Goal: Task Accomplishment & Management: Manage account settings

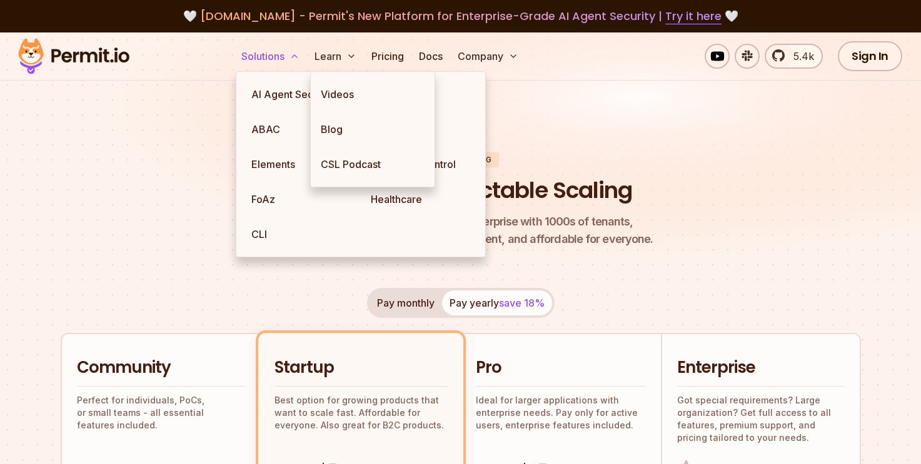
click at [288, 59] on button "Solutions" at bounding box center [270, 56] width 68 height 25
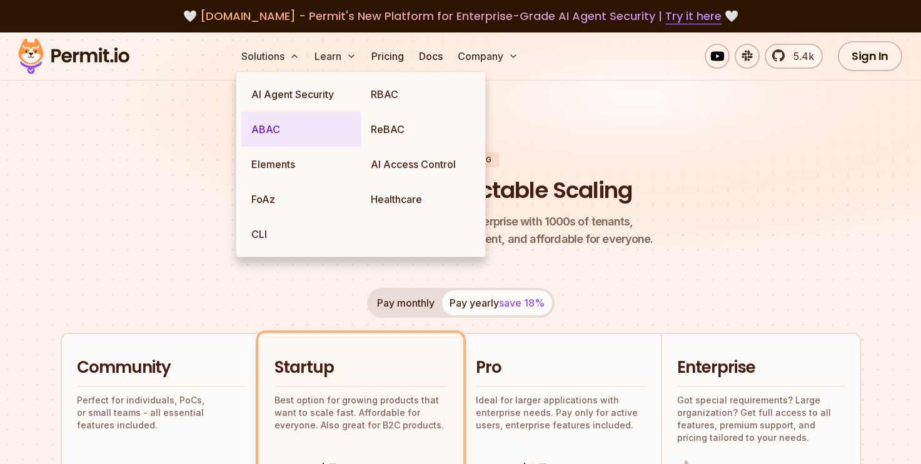
click at [307, 119] on link "ABAC" at bounding box center [300, 129] width 119 height 35
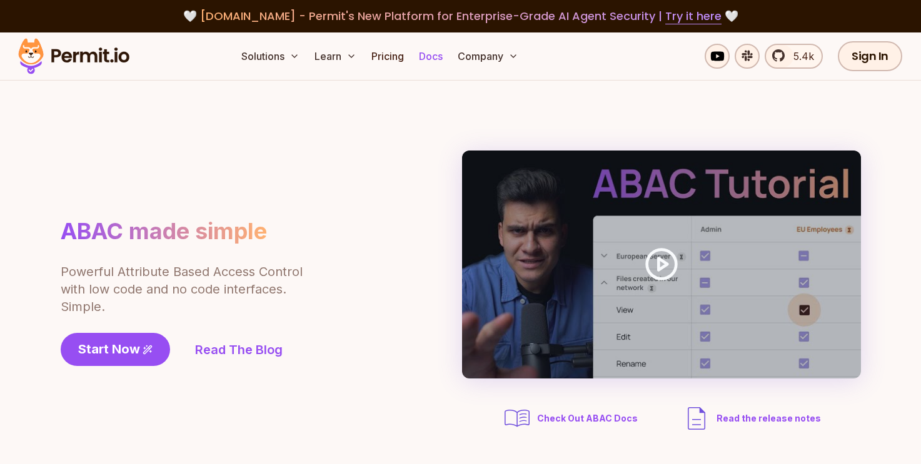
click at [430, 57] on link "Docs" at bounding box center [431, 56] width 34 height 25
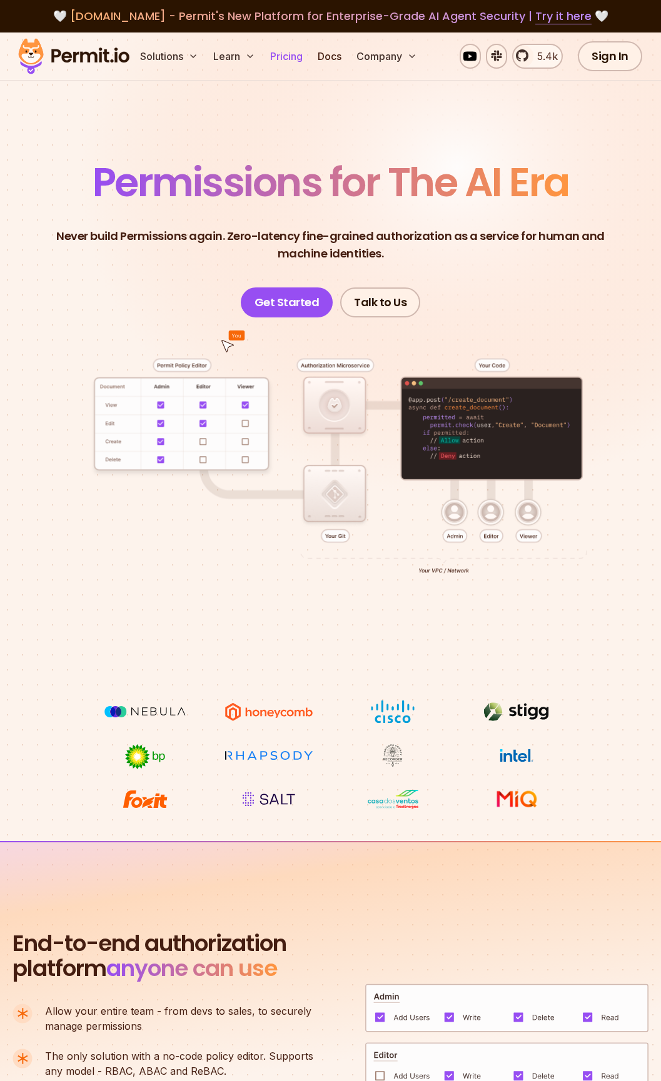
click at [299, 64] on link "Pricing" at bounding box center [286, 56] width 43 height 25
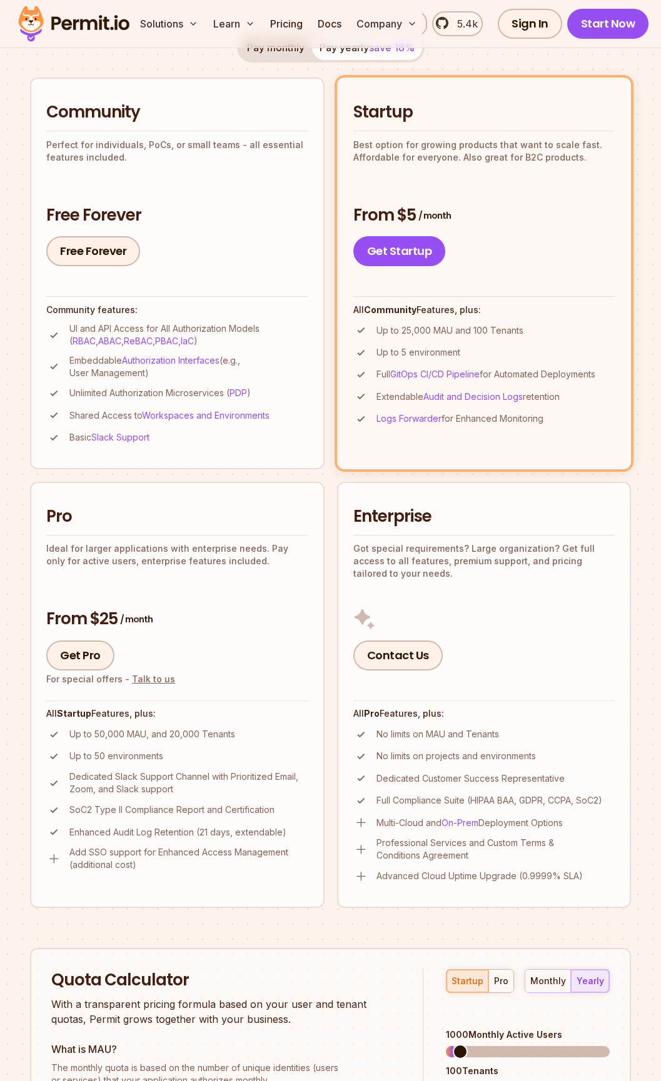
scroll to position [264, 0]
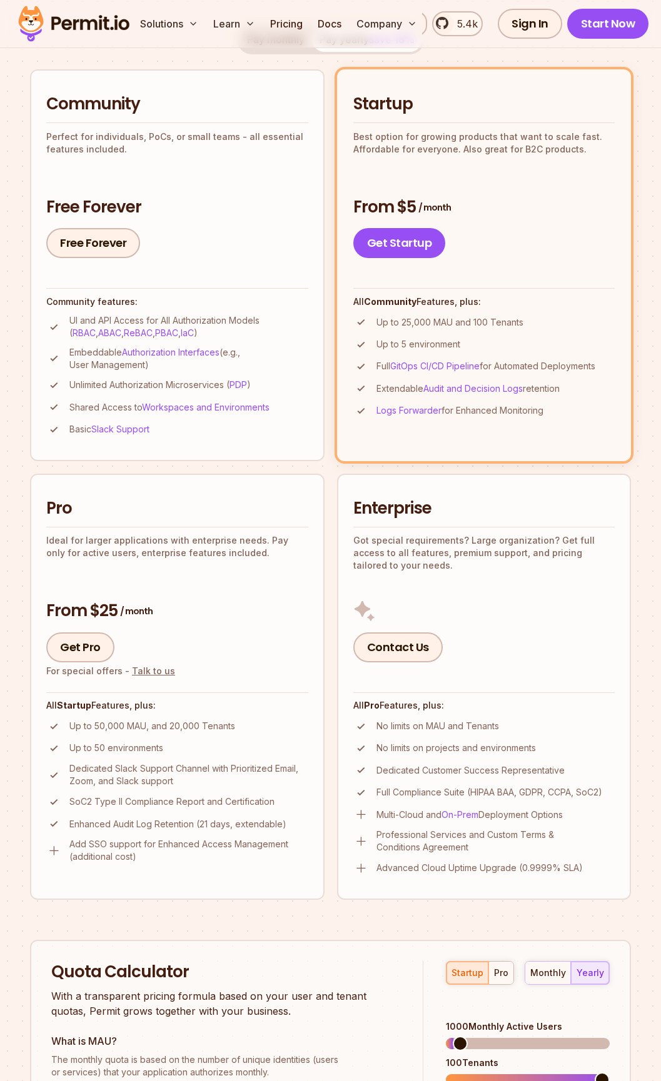
click at [325, 546] on ul "Community Perfect for individuals, PoCs, or small teams - all essential feature…" at bounding box center [330, 484] width 601 height 830
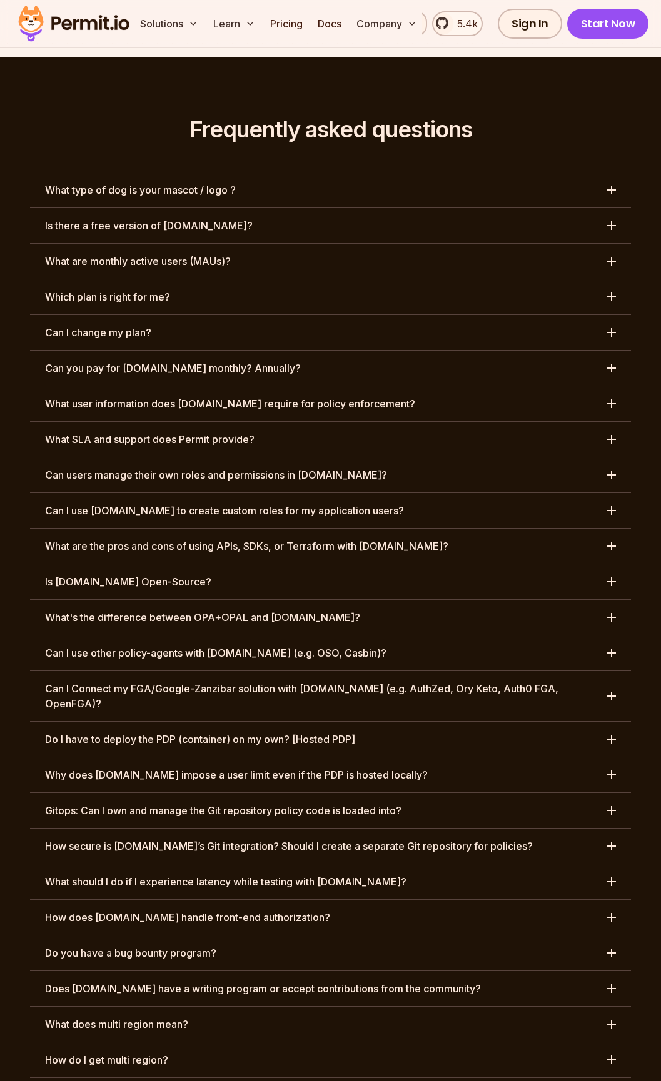
scroll to position [5856, 0]
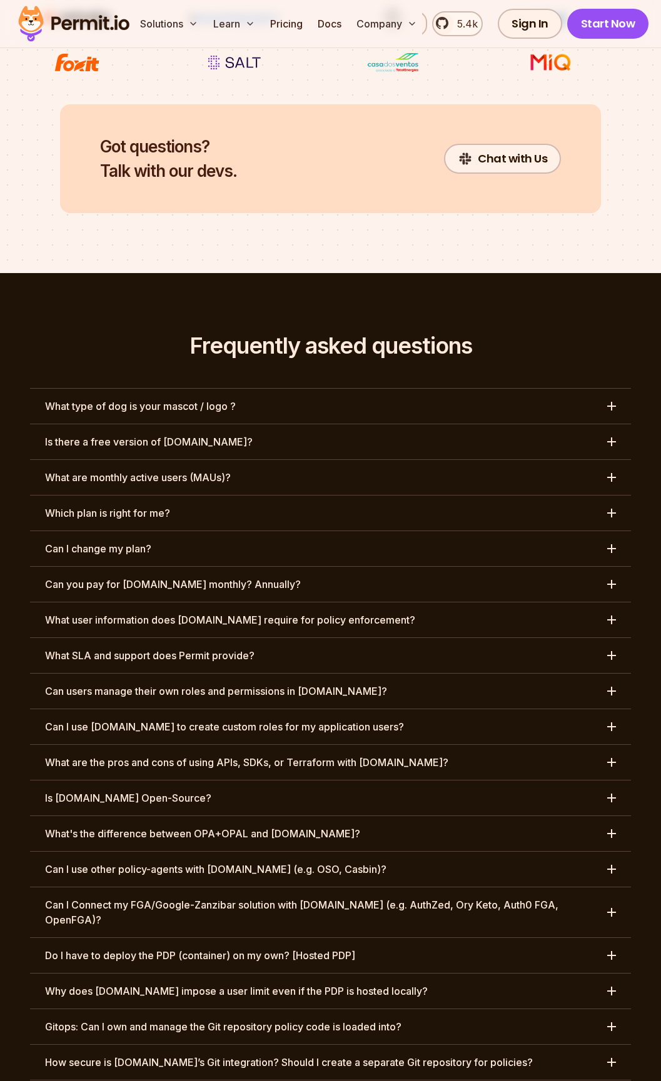
click at [419, 389] on button "What type of dog is your mascot / logo ?" at bounding box center [330, 406] width 601 height 35
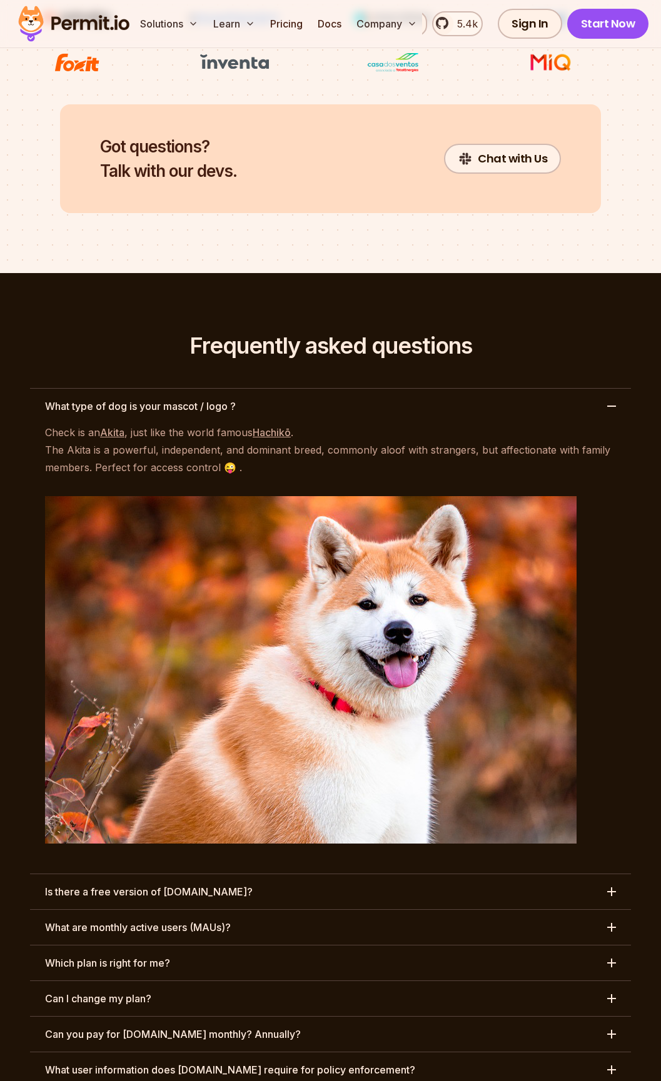
click at [419, 389] on button "What type of dog is your mascot / logo ?" at bounding box center [330, 406] width 601 height 35
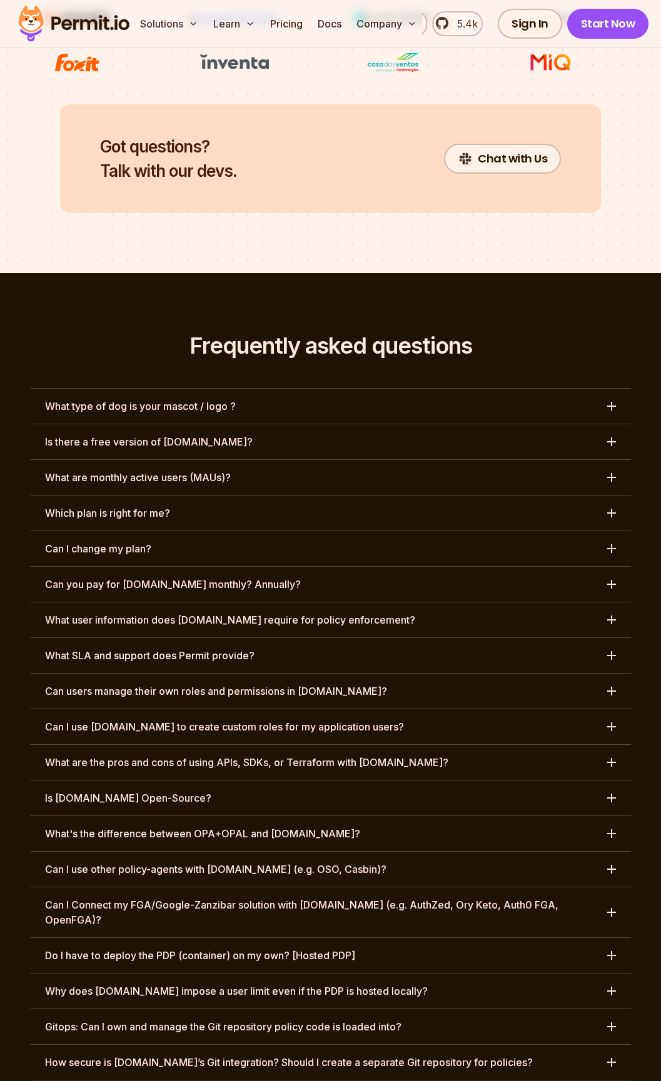
click at [432, 424] on button "Is there a free version of Permit.io?" at bounding box center [330, 441] width 601 height 35
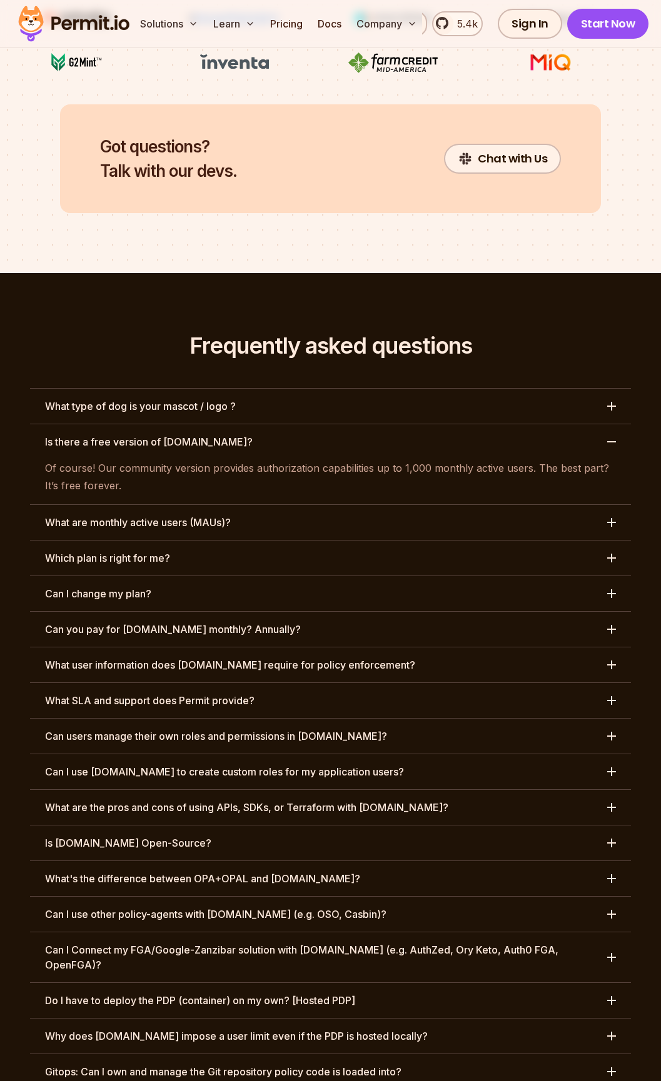
click at [432, 424] on button "Is there a free version of Permit.io?" at bounding box center [330, 441] width 601 height 35
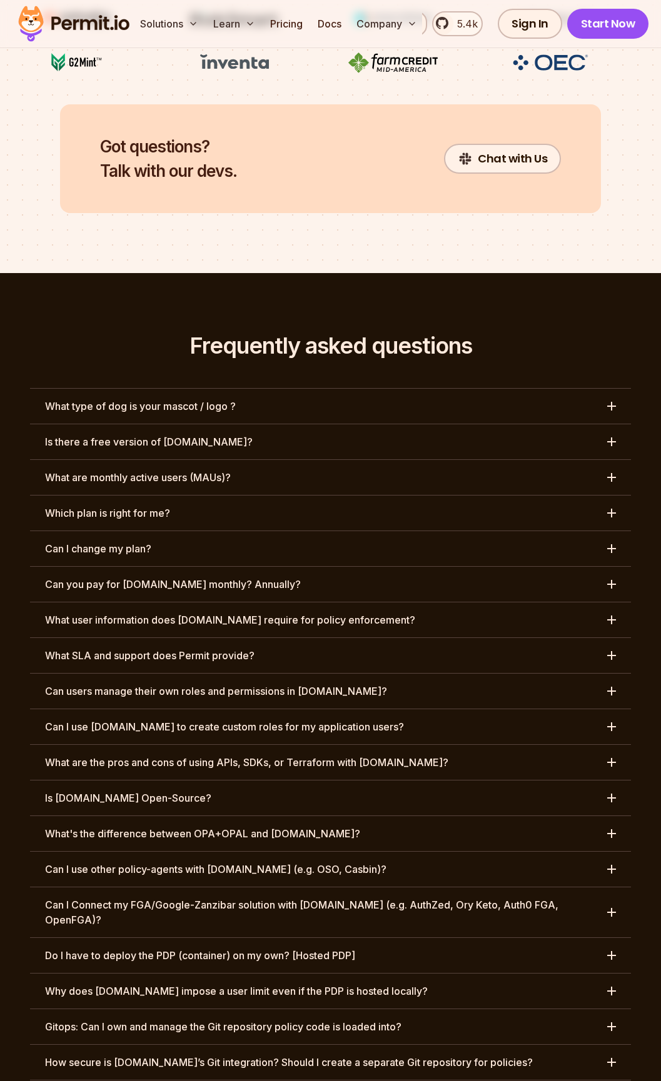
scroll to position [5864, 0]
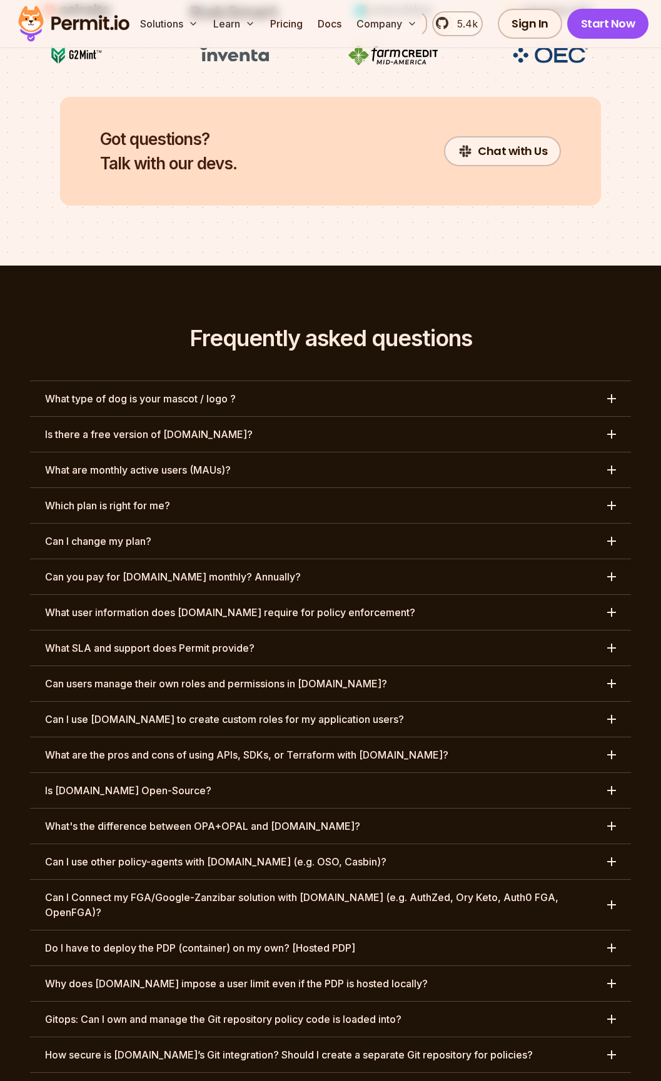
click at [412, 595] on button "What user information does Permit.io require for policy enforcement?" at bounding box center [330, 612] width 601 height 35
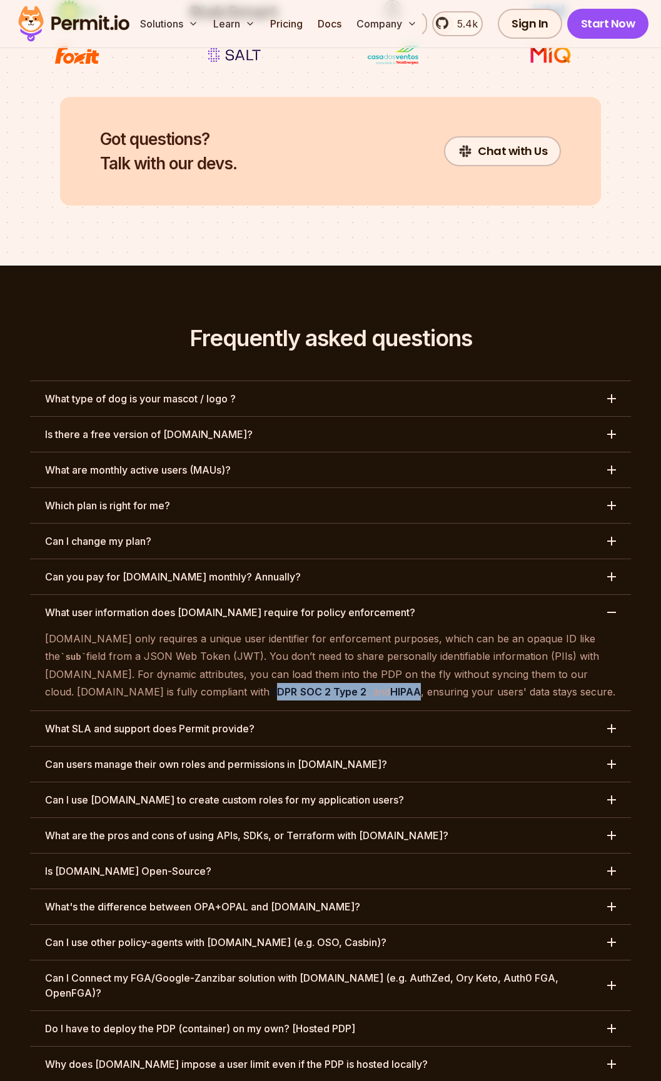
drag, startPoint x: 125, startPoint y: 607, endPoint x: 273, endPoint y: 602, distance: 147.6
click at [273, 630] on p "Permit.io only requires a unique user identifier for enforcement purposes, whic…" at bounding box center [330, 665] width 571 height 71
click at [284, 630] on p "Permit.io only requires a unique user identifier for enforcement purposes, whic…" at bounding box center [330, 665] width 571 height 71
click at [602, 595] on button "What user information does Permit.io require for policy enforcement?" at bounding box center [330, 612] width 601 height 35
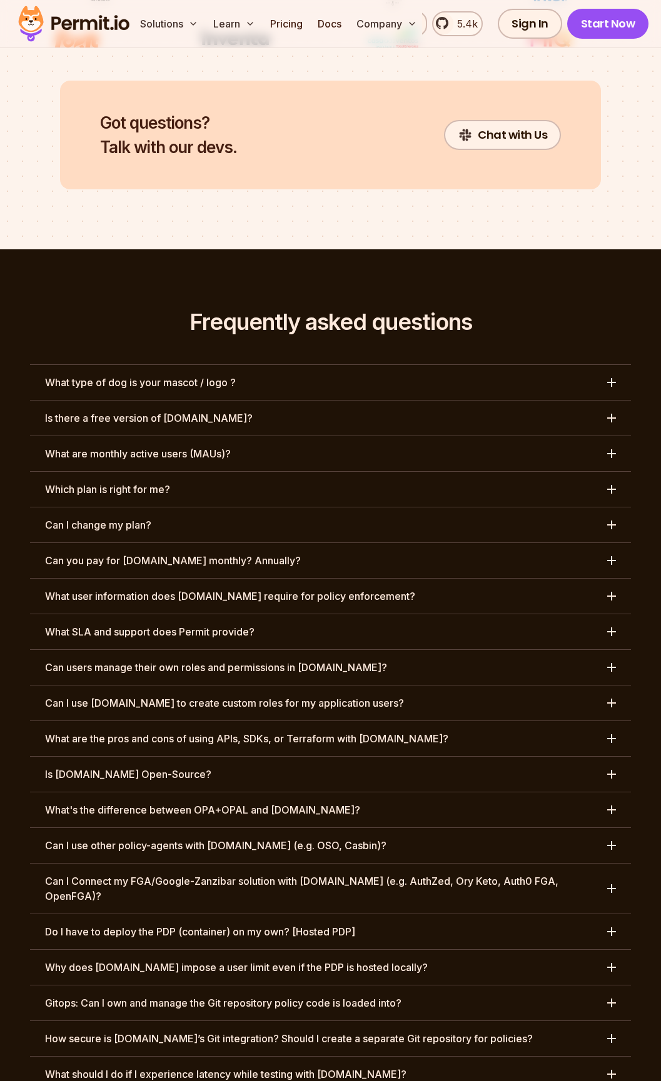
scroll to position [5940, 0]
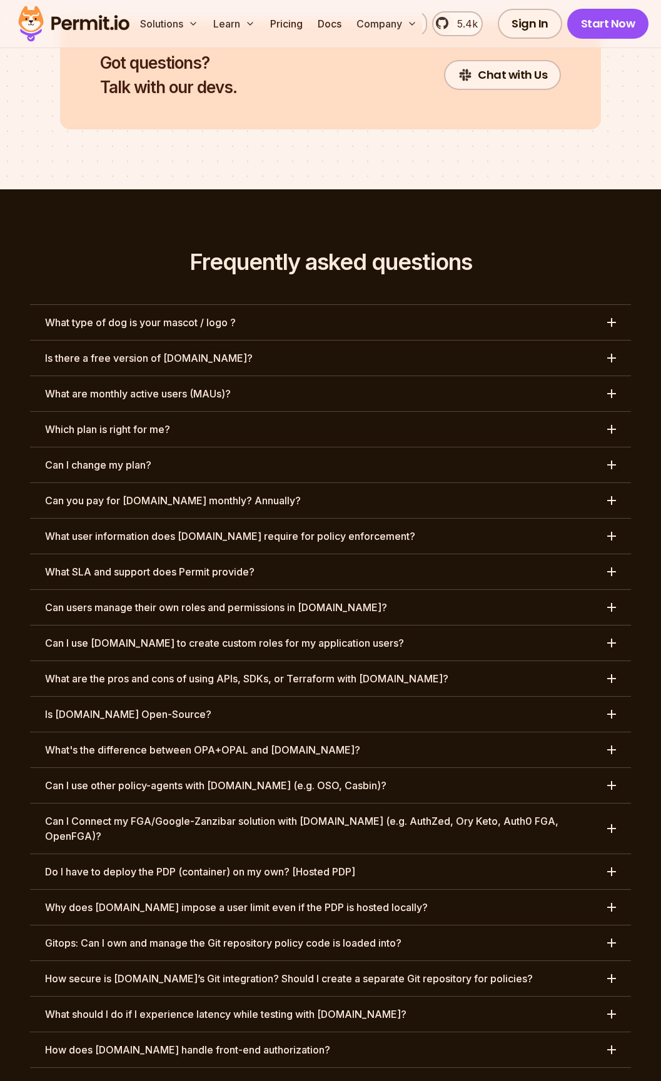
click at [401, 671] on h3 "What are the pros and cons of using APIs, SDKs, or Terraform with Permit.io?" at bounding box center [246, 678] width 403 height 15
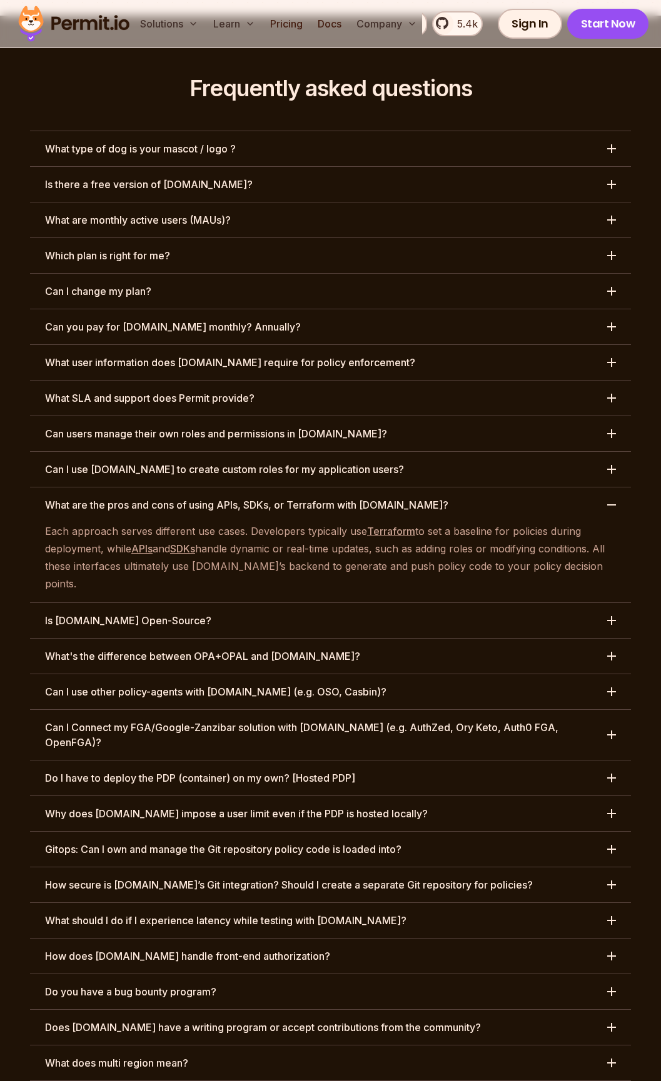
scroll to position [6050, 0]
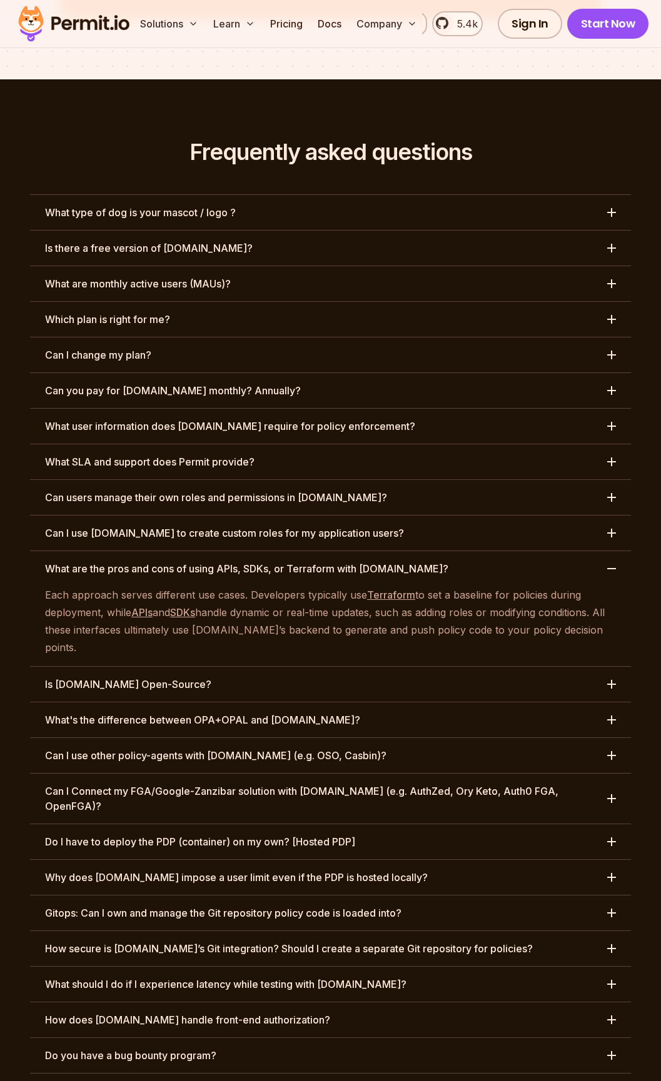
click at [610, 565] on div "button" at bounding box center [611, 569] width 9 height 9
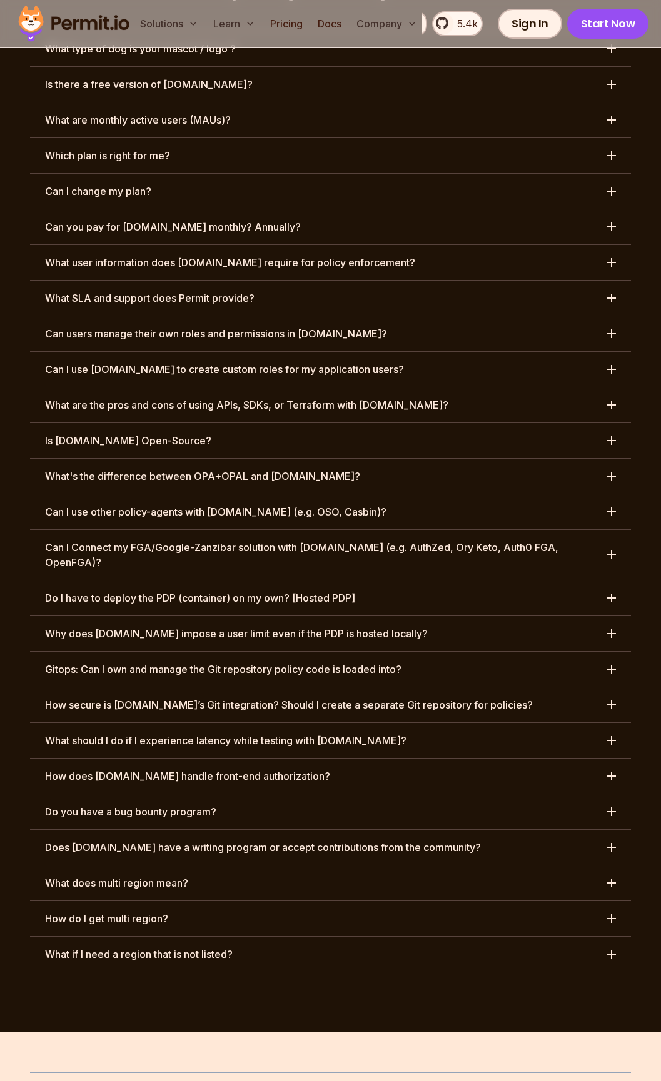
scroll to position [6085, 0]
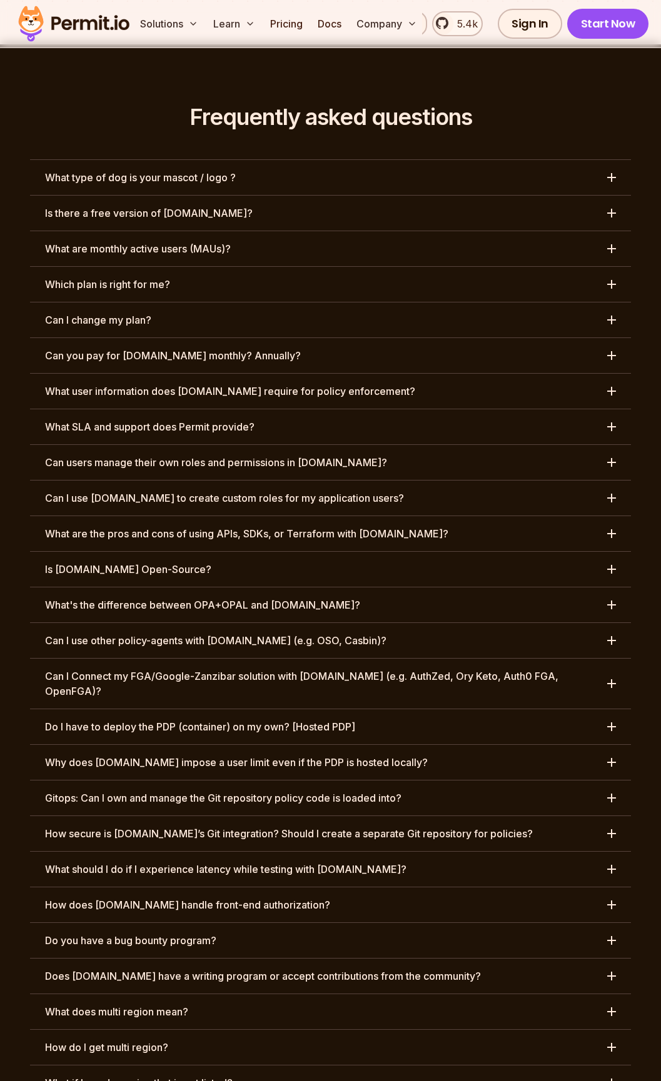
click at [322, 669] on h3 "Can I Connect my FGA/Google-Zanzibar solution with Permit.io (e.g. AuthZed, Ory…" at bounding box center [322, 684] width 555 height 30
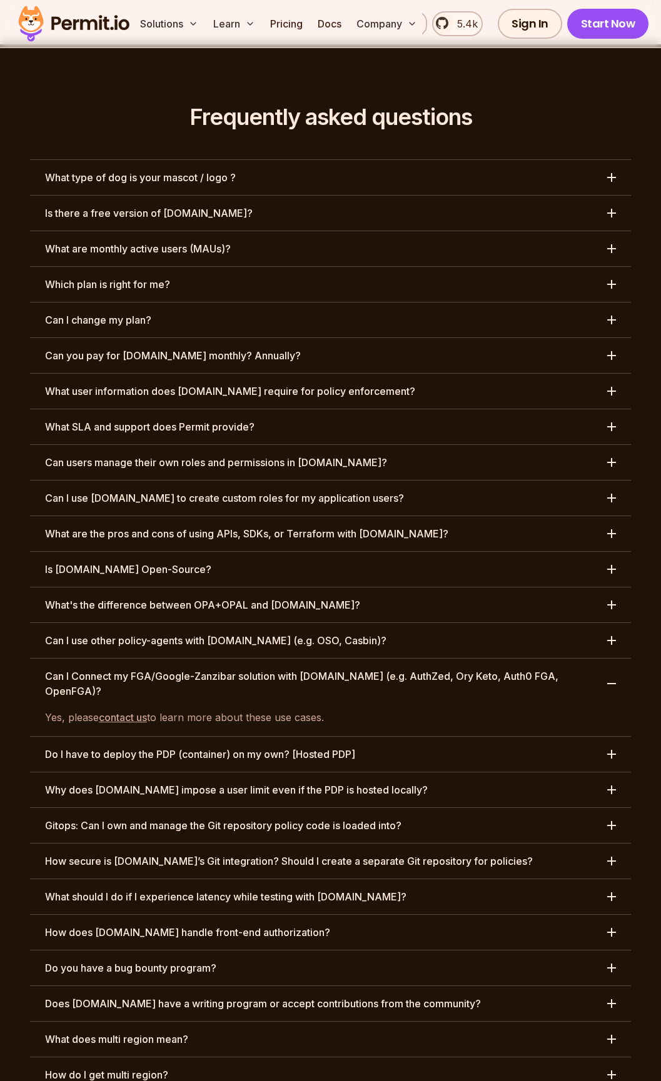
click at [319, 669] on h3 "Can I Connect my FGA/Google-Zanzibar solution with Permit.io (e.g. AuthZed, Ory…" at bounding box center [322, 684] width 555 height 30
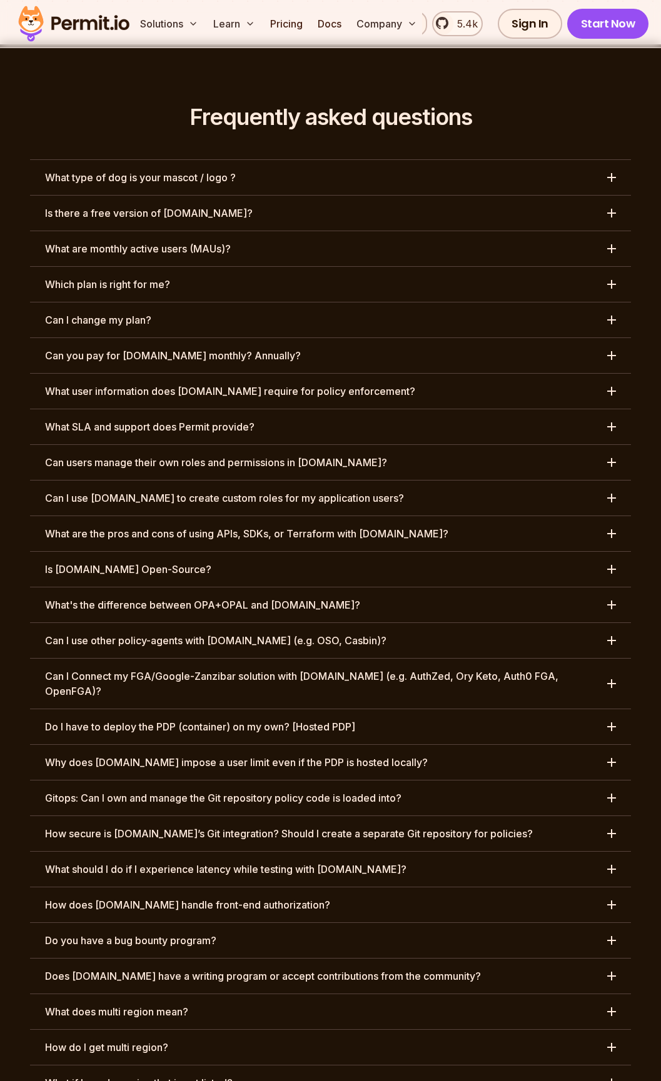
click at [319, 669] on h3 "Can I Connect my FGA/Google-Zanzibar solution with Permit.io (e.g. AuthZed, Ory…" at bounding box center [322, 684] width 555 height 30
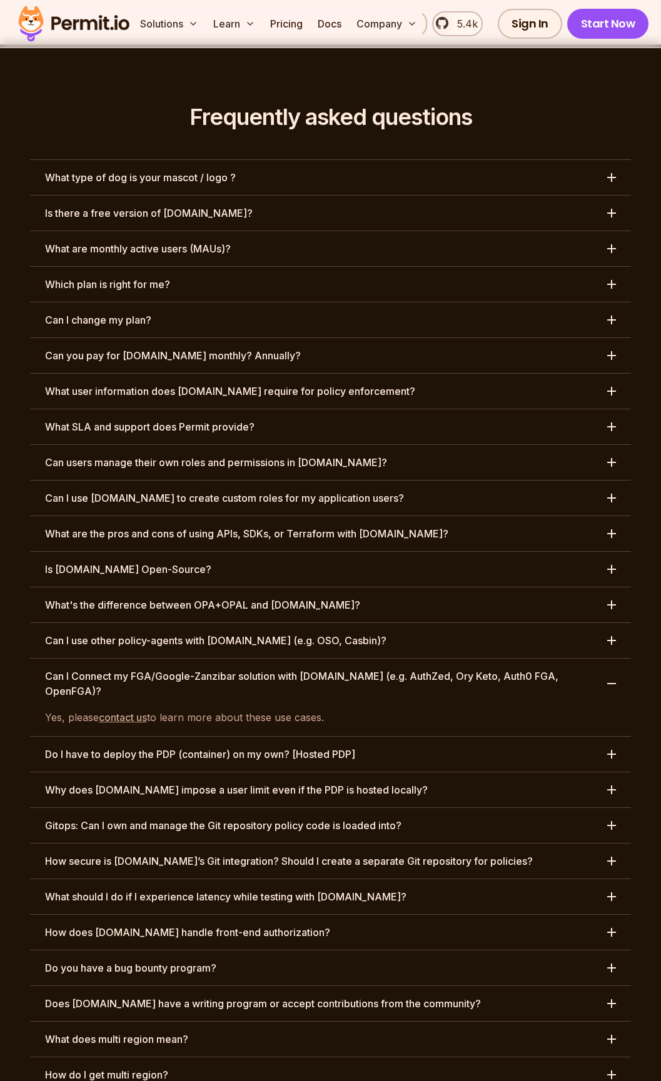
click at [319, 669] on h3 "Can I Connect my FGA/Google-Zanzibar solution with Permit.io (e.g. AuthZed, Ory…" at bounding box center [322, 684] width 555 height 30
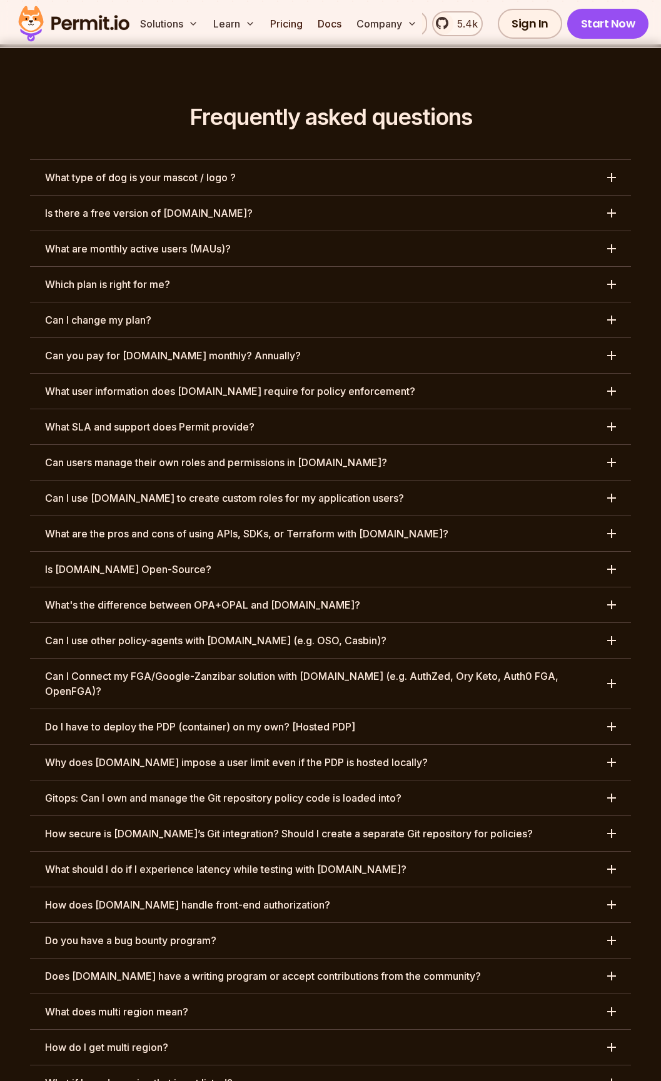
click at [367, 710] on button "Do I have to deploy the PDP (container) on my own? [Hosted PDP]" at bounding box center [330, 727] width 601 height 35
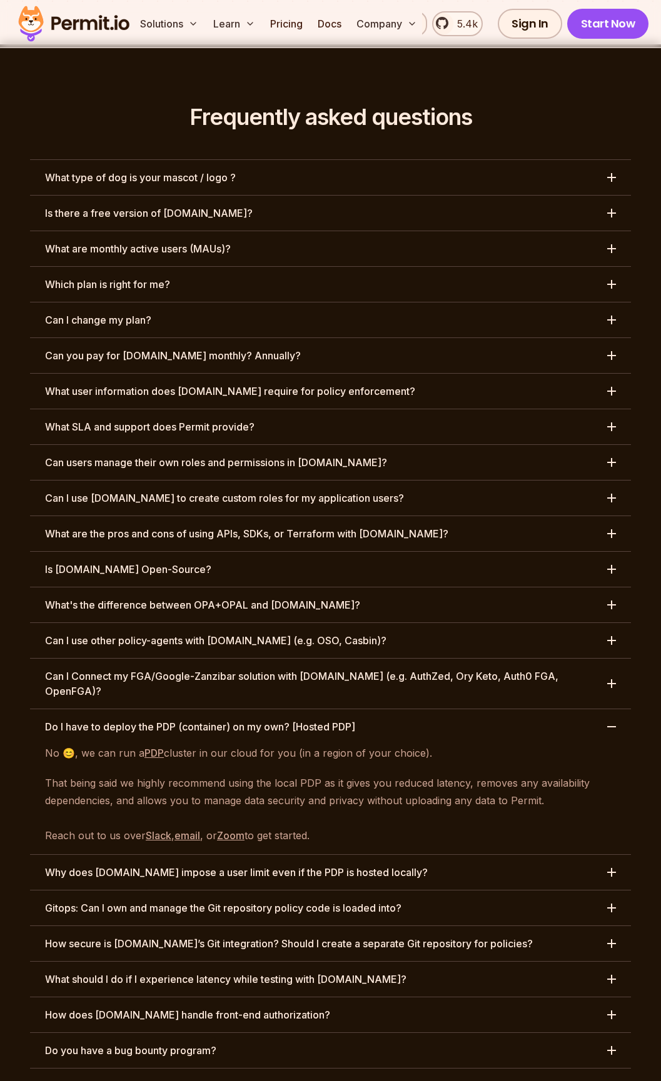
click at [368, 710] on button "Do I have to deploy the PDP (container) on my own? [Hosted PDP]" at bounding box center [330, 727] width 601 height 35
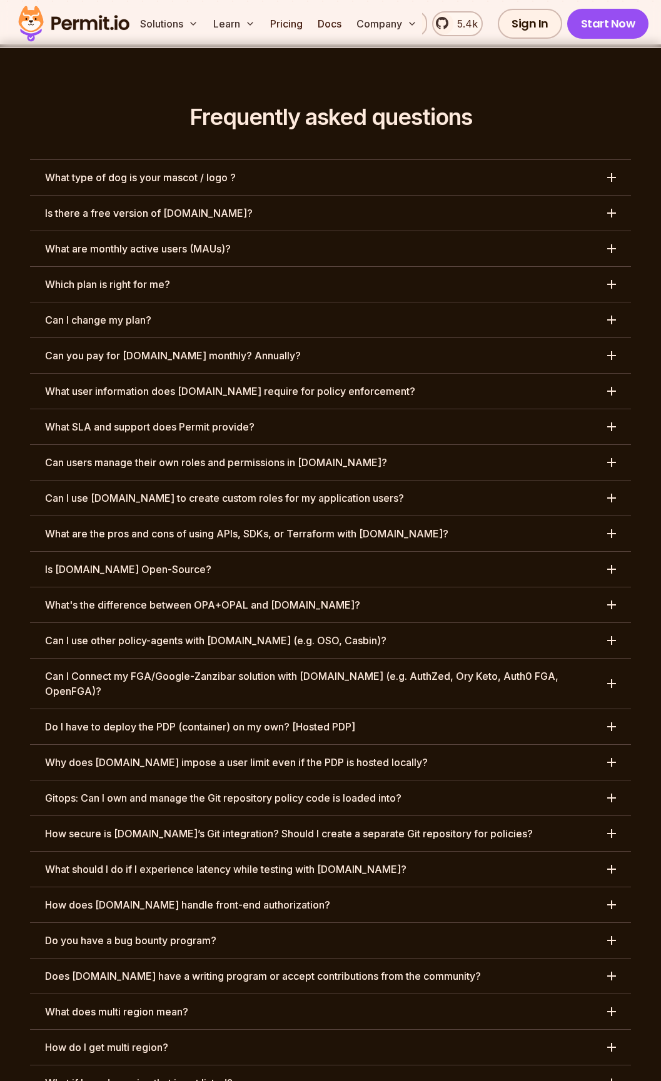
click at [423, 745] on button "Why does Permit.io impose a user limit even if the PDP is hosted locally?" at bounding box center [330, 762] width 601 height 35
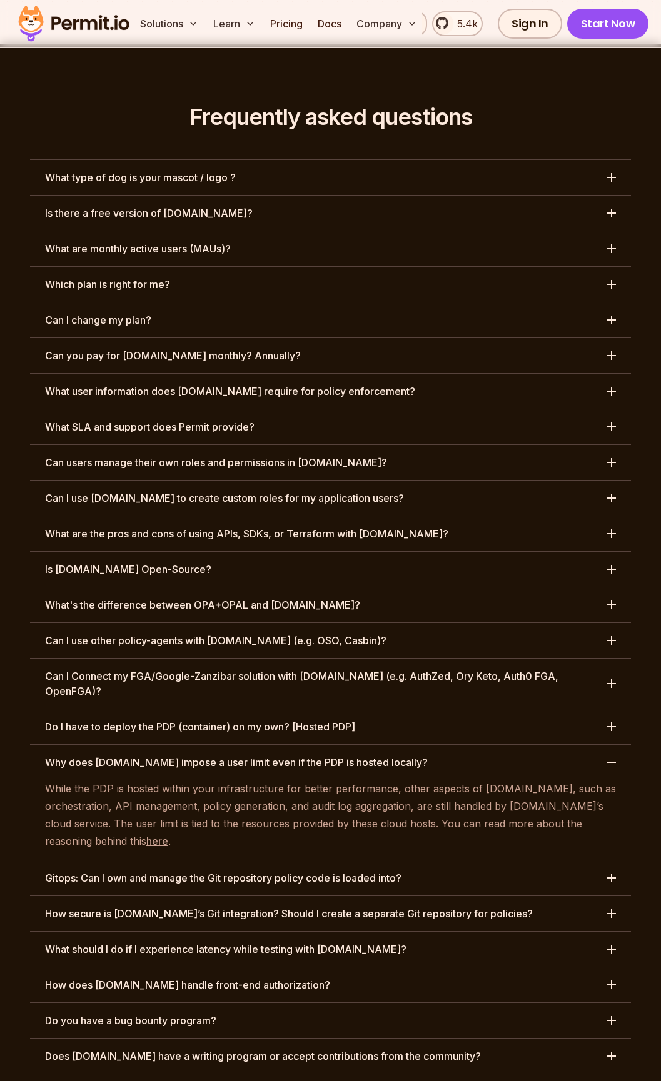
click at [422, 745] on button "Why does Permit.io impose a user limit even if the PDP is hosted locally?" at bounding box center [330, 762] width 601 height 35
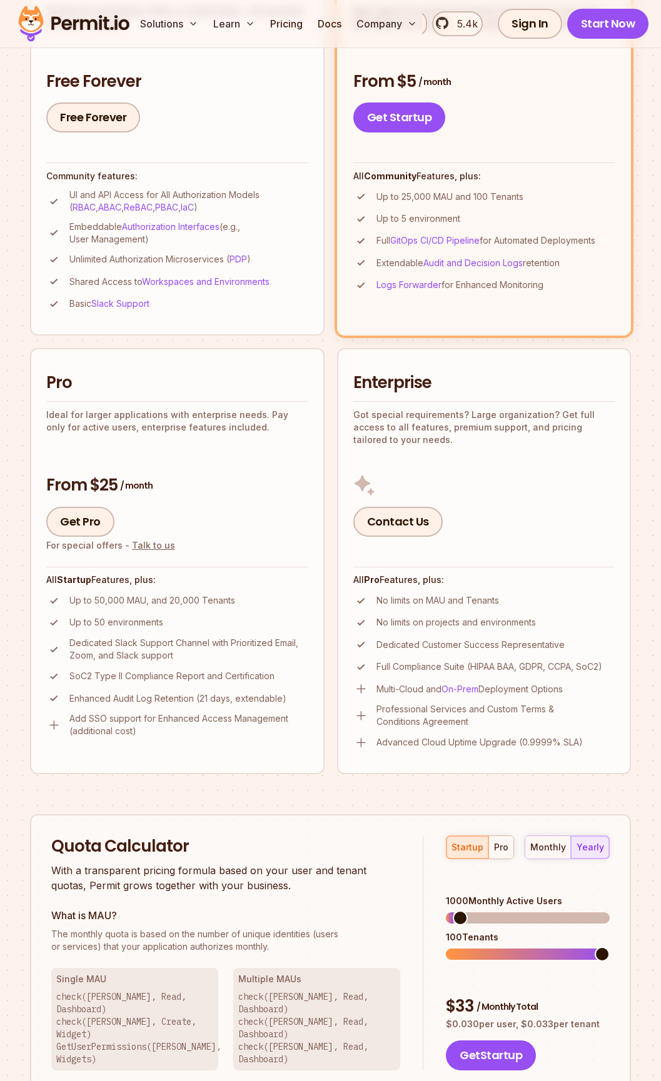
scroll to position [0, 0]
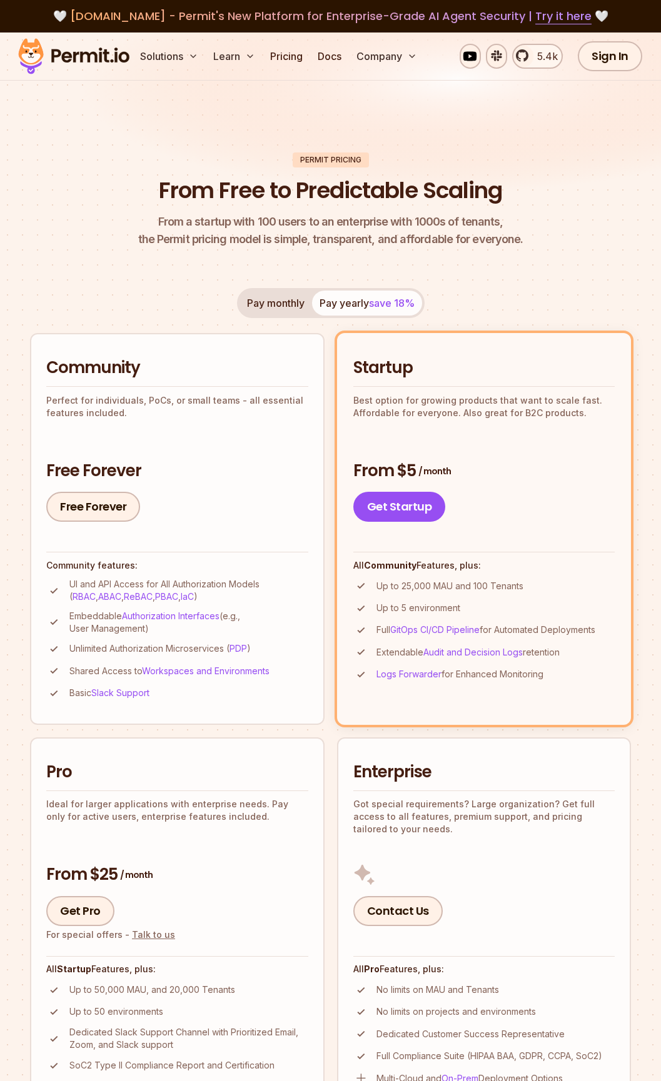
click at [59, 51] on img at bounding box center [74, 56] width 123 height 43
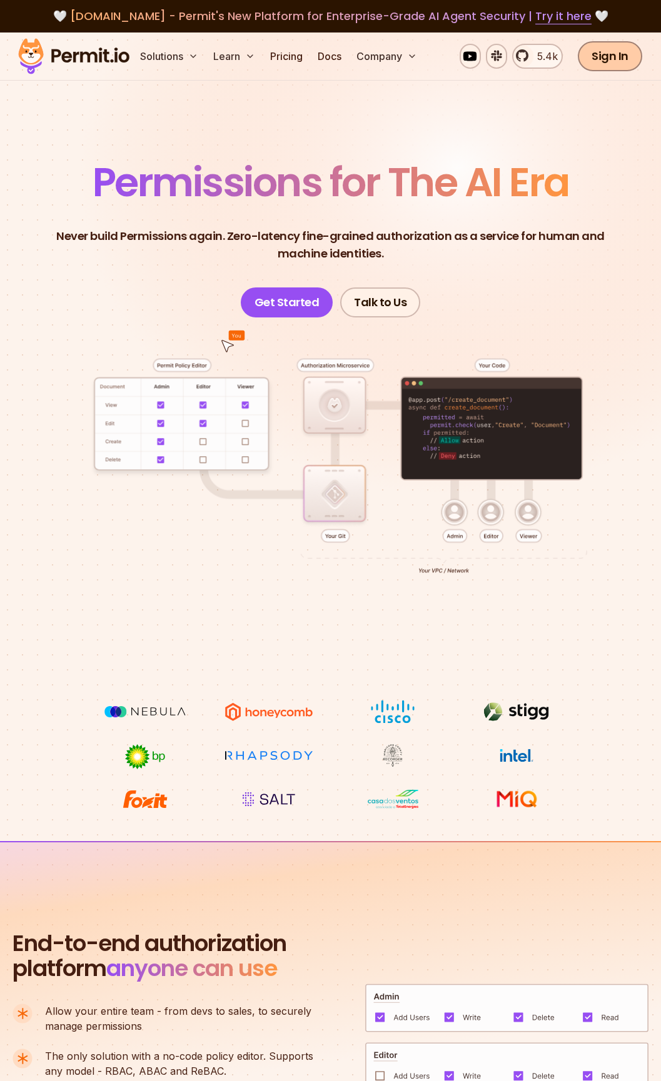
click at [618, 59] on link "Sign In" at bounding box center [610, 56] width 64 height 30
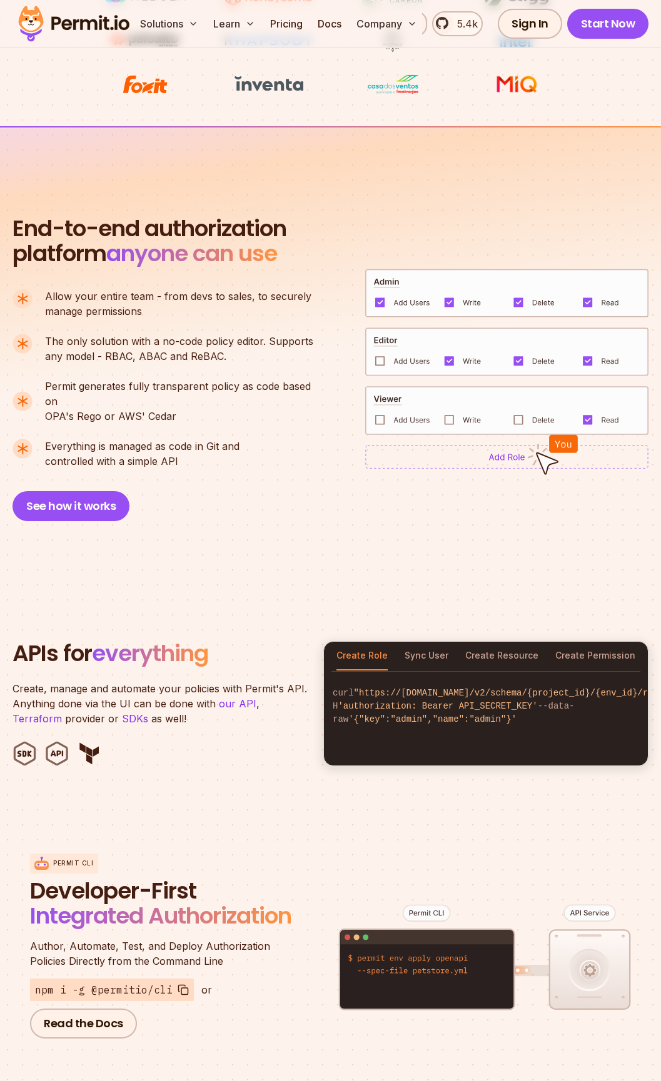
scroll to position [843, 0]
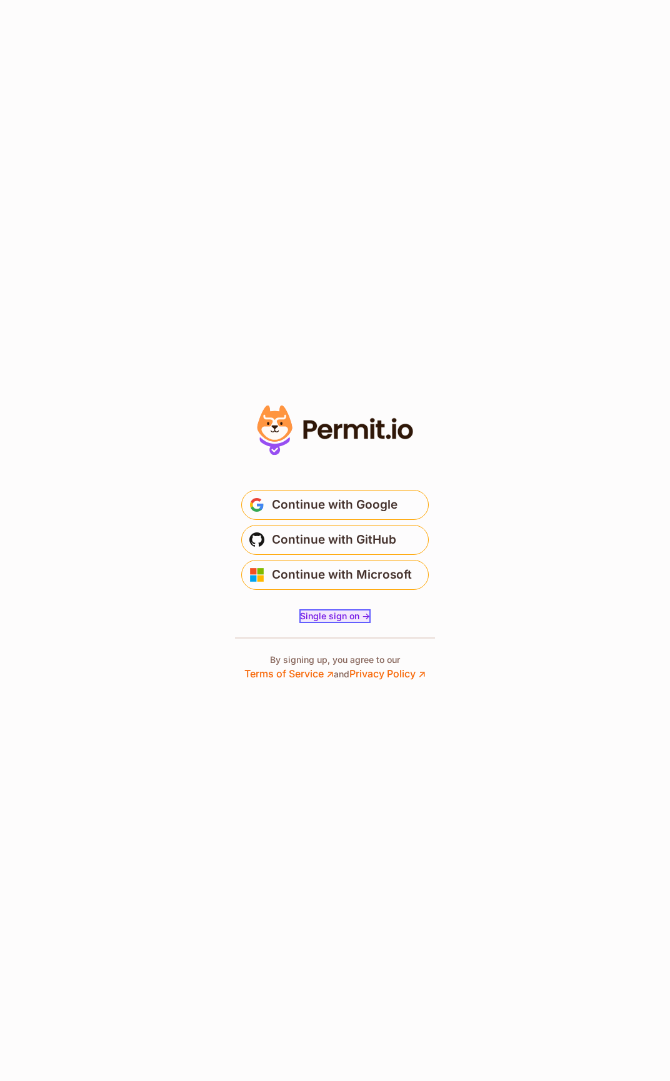
click at [336, 613] on span "Single sign on ->" at bounding box center [335, 616] width 70 height 11
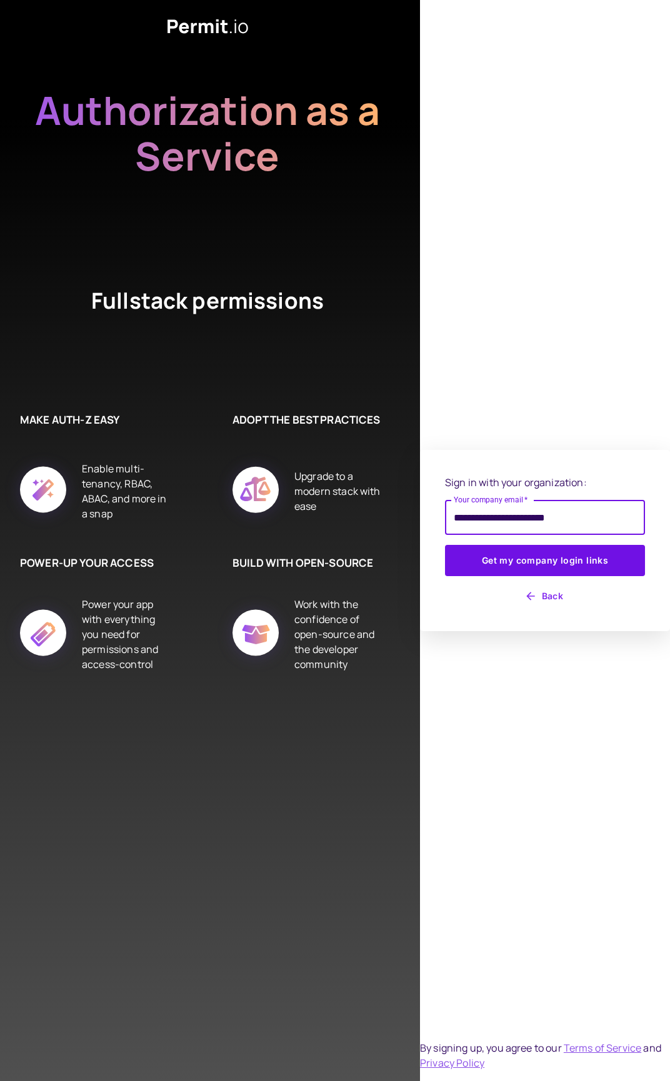
type input "**********"
click at [445, 545] on button "Get my company login links" at bounding box center [545, 560] width 200 height 31
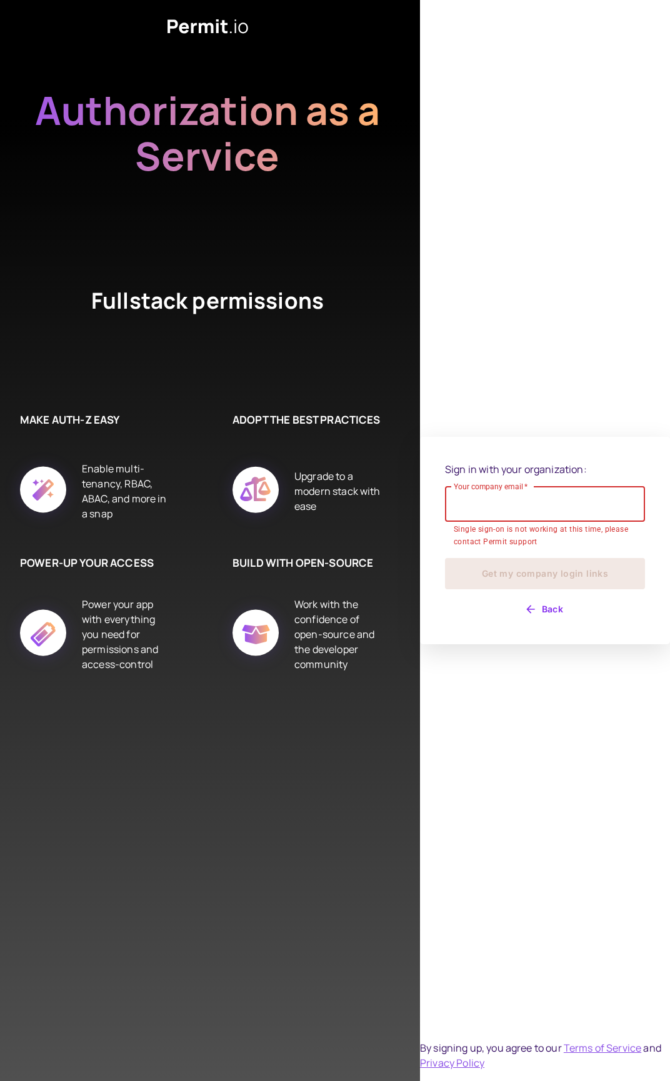
click at [551, 612] on button "Back" at bounding box center [545, 610] width 200 height 20
